Goal: Information Seeking & Learning: Learn about a topic

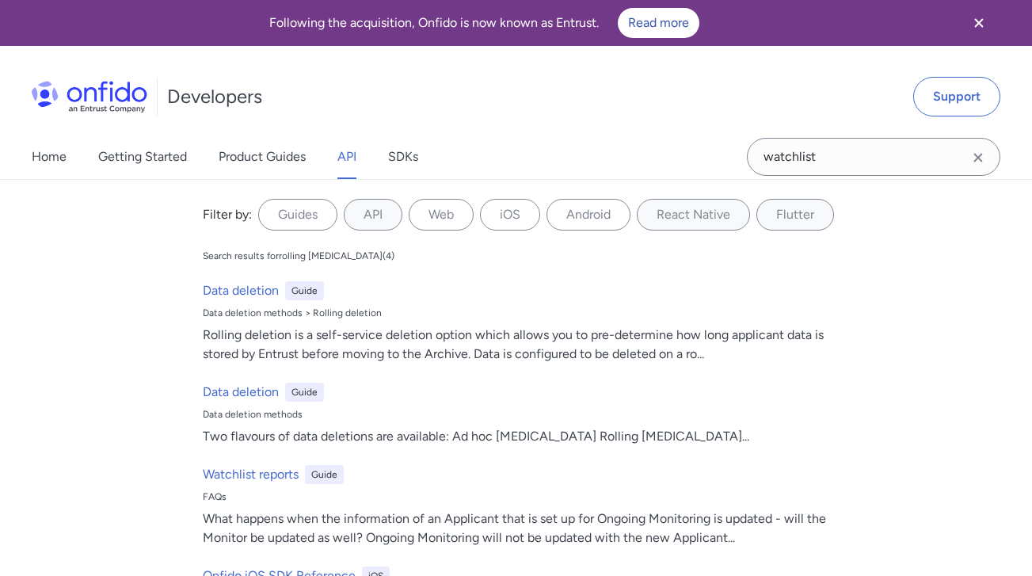
scroll to position [79247, 0]
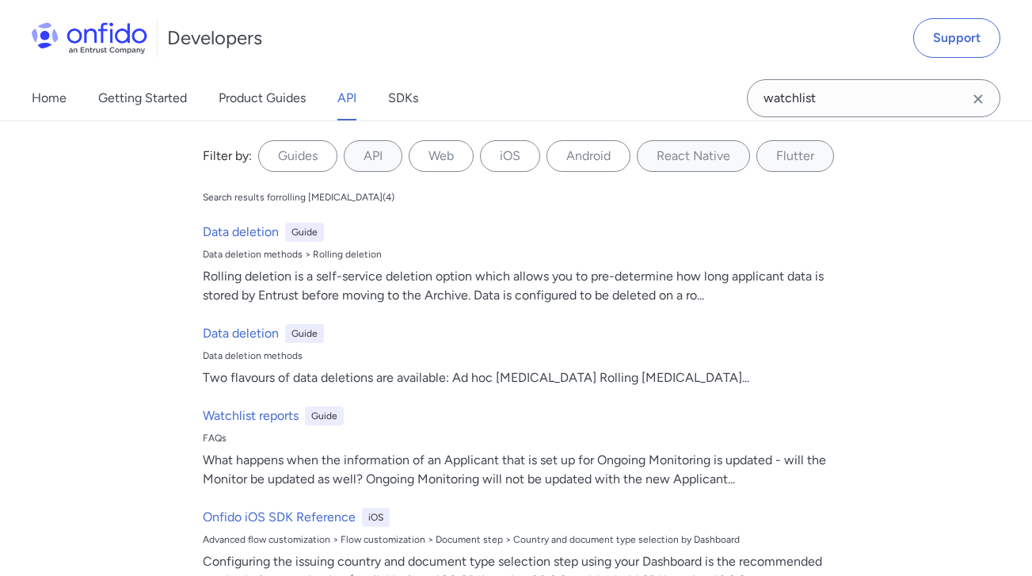
type input "watchlist"
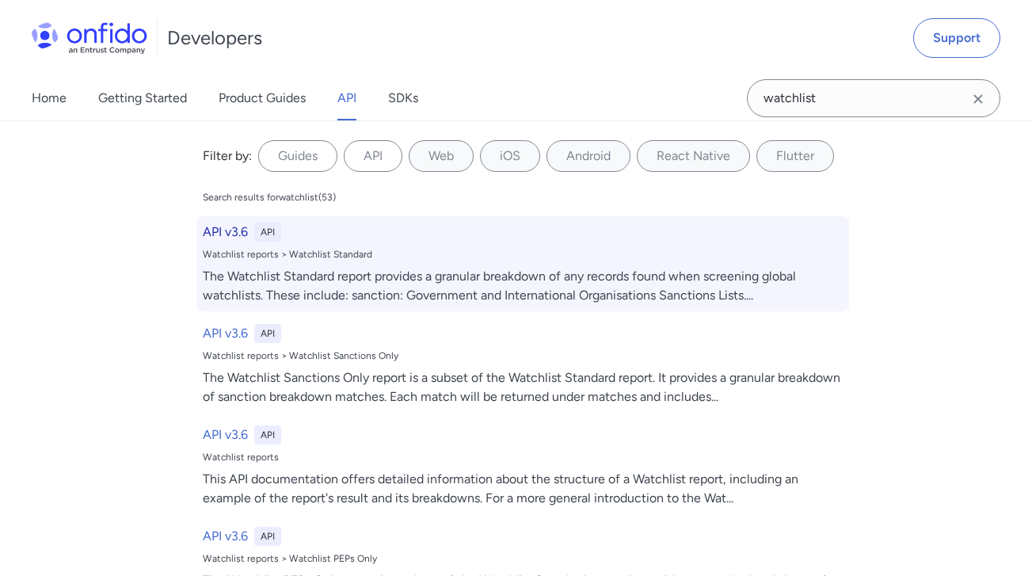
click at [440, 269] on div "The Watchlist Standard report provides a granular breakdown of any records foun…" at bounding box center [523, 286] width 640 height 38
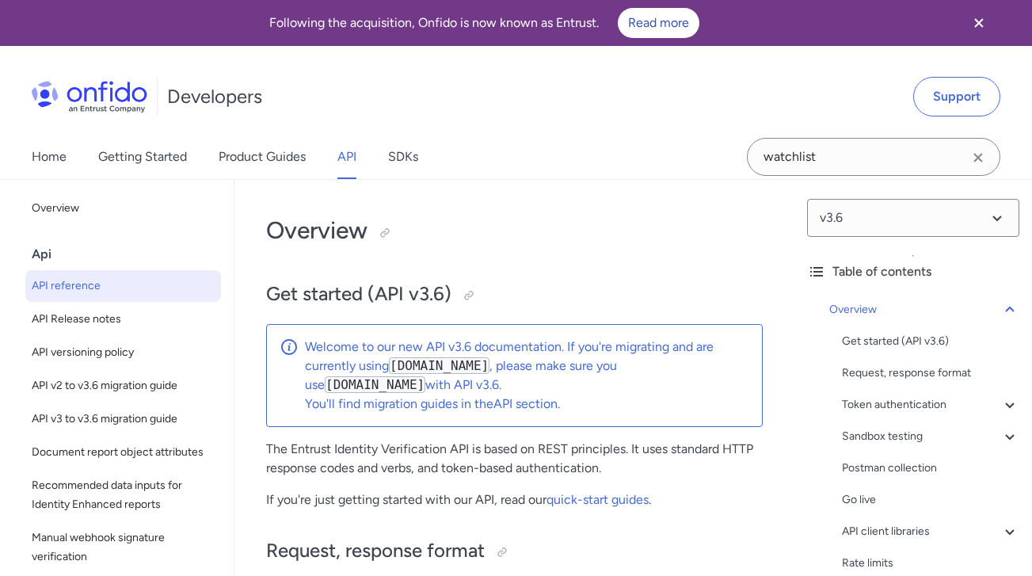
scroll to position [3940, 0]
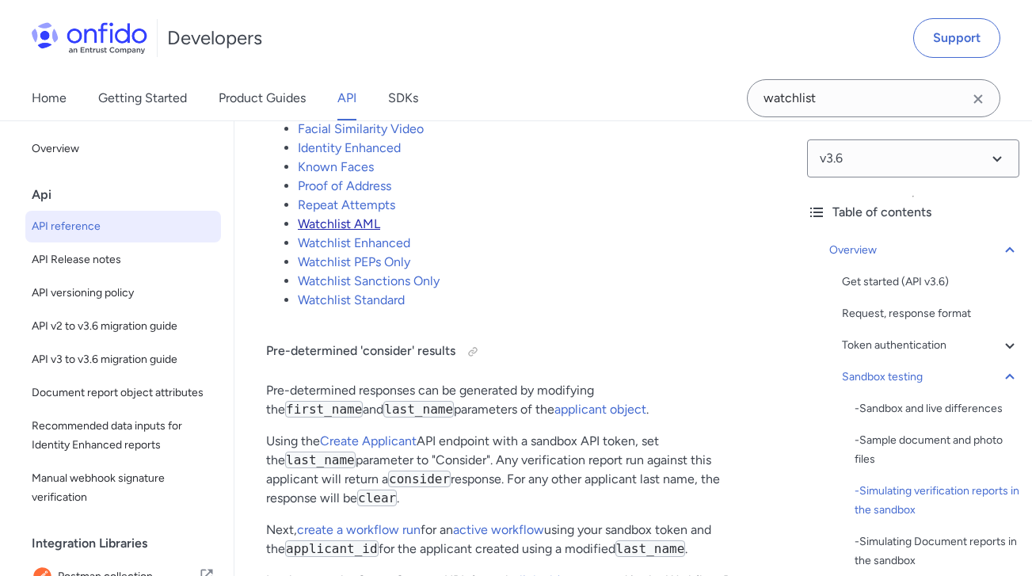
click at [367, 216] on link "Watchlist AML" at bounding box center [339, 223] width 82 height 15
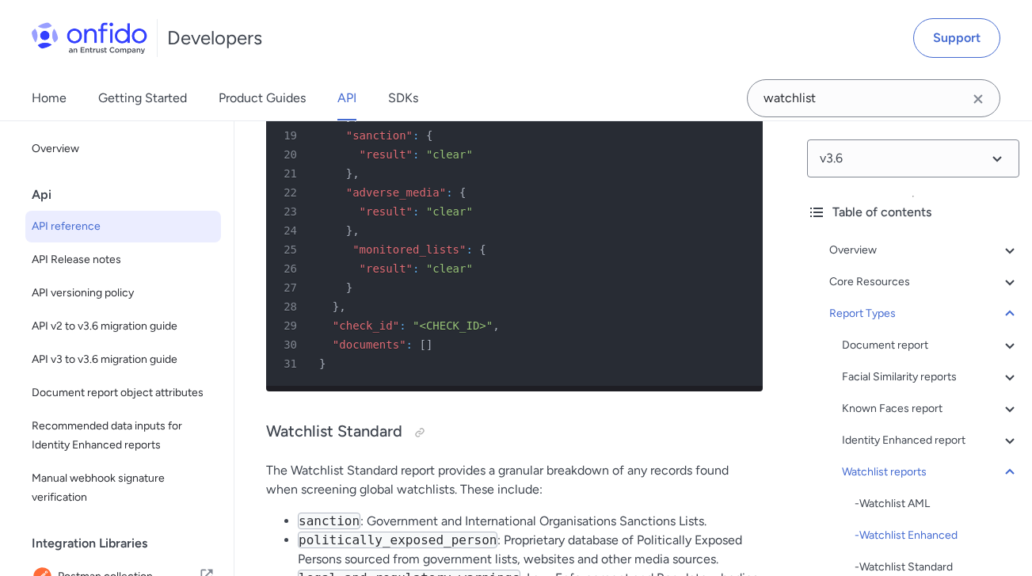
scroll to position [129645, 0]
